Goal: Entertainment & Leisure: Consume media (video, audio)

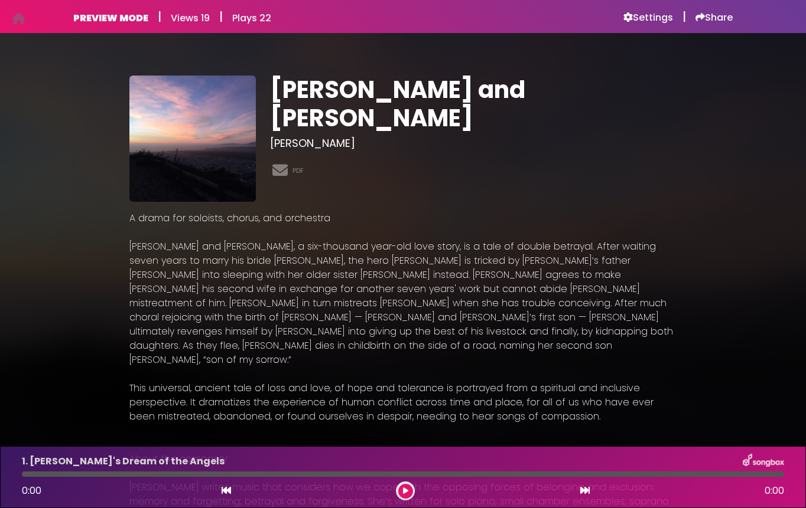
drag, startPoint x: 564, startPoint y: 388, endPoint x: 117, endPoint y: 221, distance: 477.1
click at [117, 221] on div "[PERSON_NAME] and [PERSON_NAME] [PERSON_NAME] PDF" at bounding box center [402, 420] width 673 height 747
copy p "L ipsum dol sitametc, adipis, eli seddoeius Tempo inc Utlabo, e dol-magnaali en…"
click at [265, 345] on p "A drama for soloists, chorus, and orchestra [PERSON_NAME] and [PERSON_NAME], a …" at bounding box center [402, 430] width 547 height 439
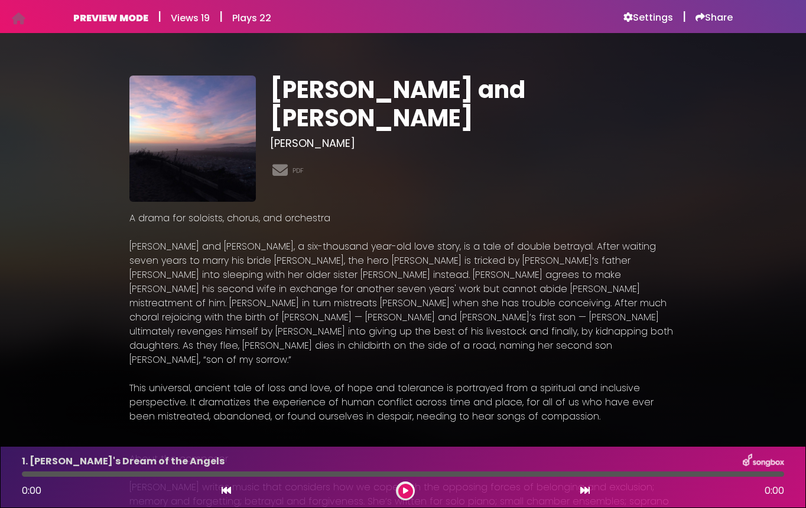
click at [56, 480] on div "1. [PERSON_NAME]'s Dream of the Angels 0:00 0:00" at bounding box center [403, 477] width 776 height 47
drag, startPoint x: 375, startPoint y: 475, endPoint x: 311, endPoint y: 469, distance: 64.0
click at [311, 470] on div "1. [PERSON_NAME]'s Dream of the Angels 0:00 0:00" at bounding box center [403, 477] width 776 height 47
drag, startPoint x: 748, startPoint y: 475, endPoint x: 526, endPoint y: 501, distance: 224.1
click at [526, 501] on div "1. [PERSON_NAME]'s Dream of the Angels 0:00 0:00" at bounding box center [403, 477] width 806 height 62
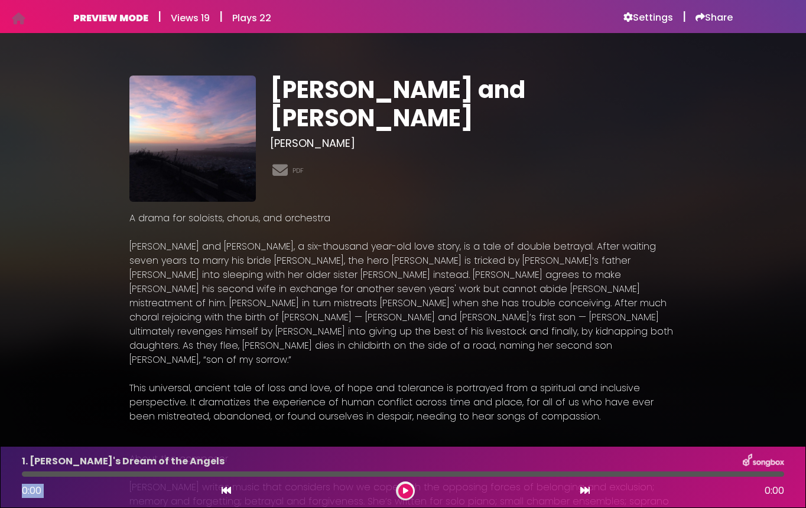
click at [348, 474] on div at bounding box center [403, 474] width 762 height 5
click at [242, 470] on div "1. [PERSON_NAME]'s Dream of the Angels 0:00 0:00" at bounding box center [403, 477] width 776 height 47
click at [69, 480] on div "1. [PERSON_NAME]'s Dream of the Angels 0:00 0:00" at bounding box center [403, 477] width 776 height 47
click at [38, 480] on div "1. [PERSON_NAME]'s Dream of the Angels 0:00 0:00" at bounding box center [403, 477] width 776 height 47
click at [29, 479] on div "1. [PERSON_NAME]'s Dream of the Angels 0:00 0:00" at bounding box center [403, 477] width 776 height 47
